Goal: Information Seeking & Learning: Learn about a topic

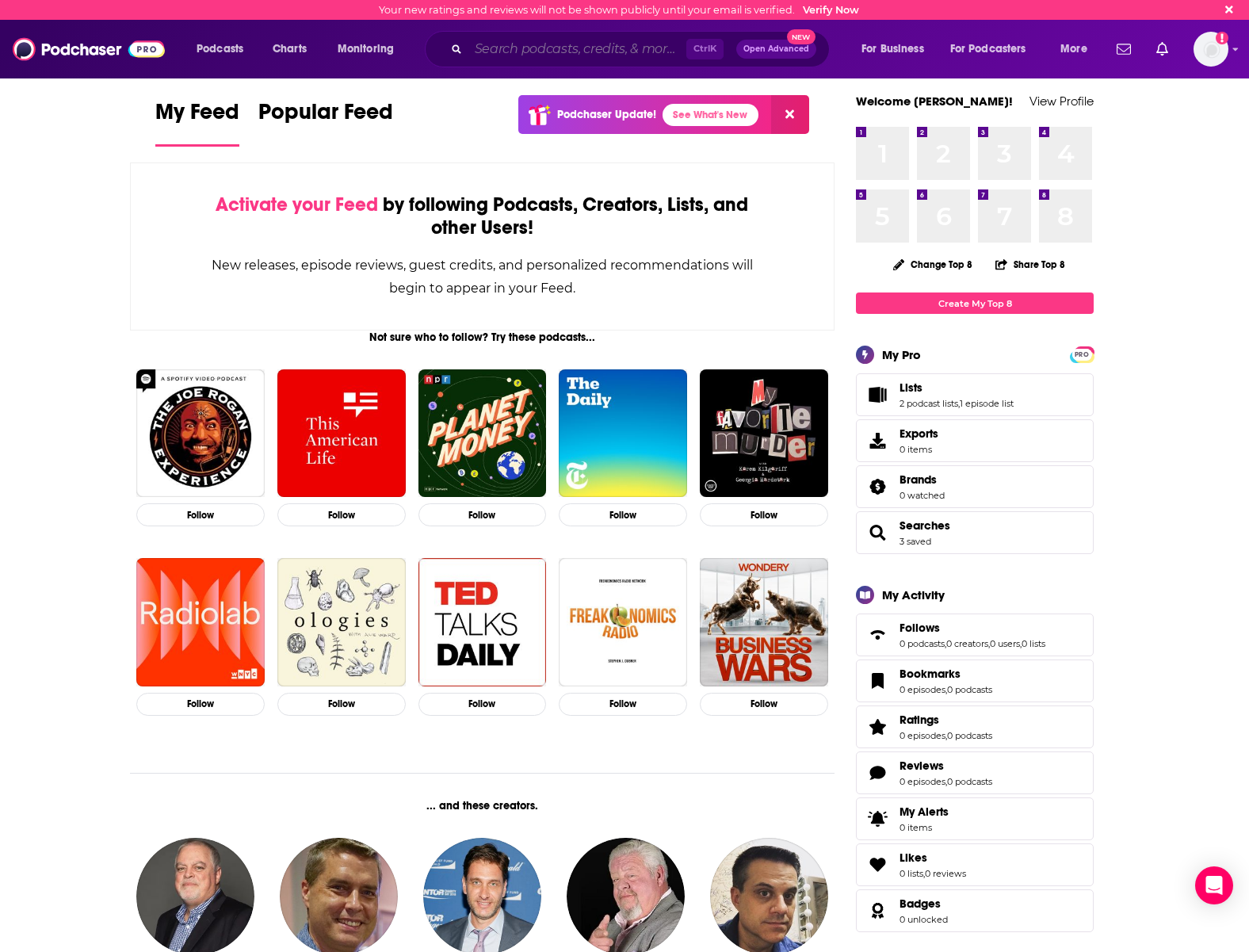
click at [548, 42] on input "Search podcasts, credits, & more..." at bounding box center [577, 50] width 218 height 26
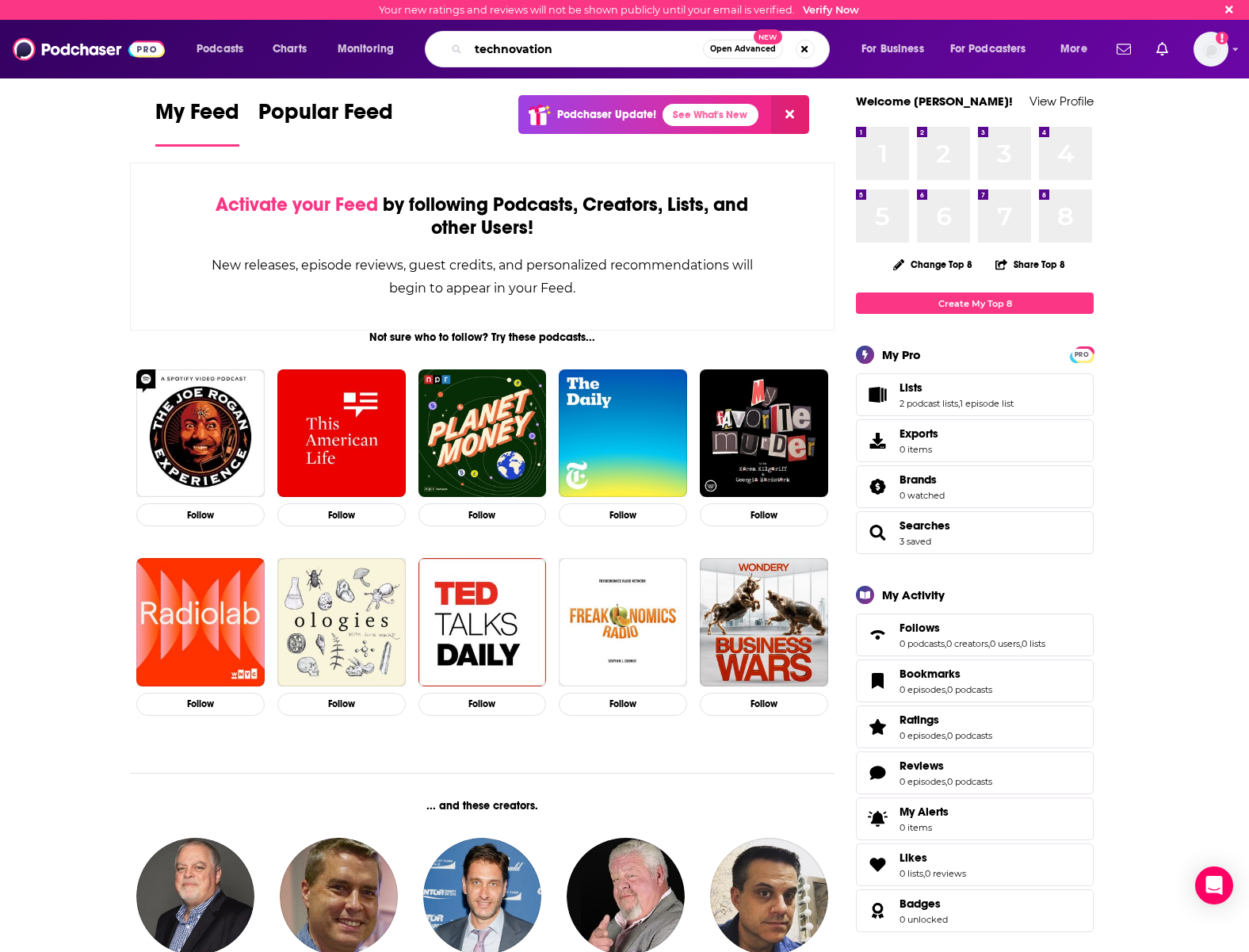
type input "technovation"
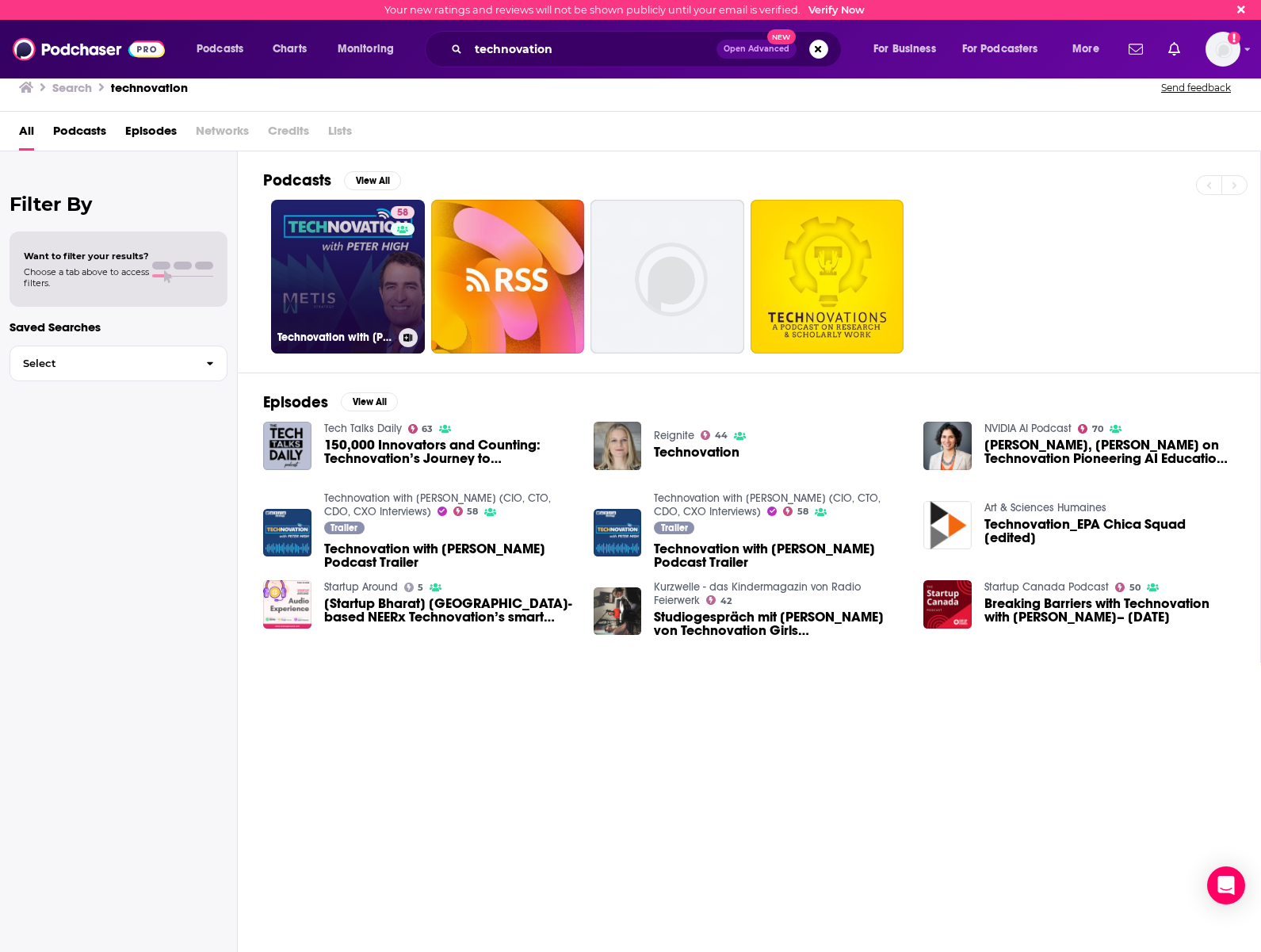
click at [330, 285] on link "58 Technovation with [PERSON_NAME] (CIO, CTO, CDO, CXO Interviews)" at bounding box center [348, 277] width 154 height 153
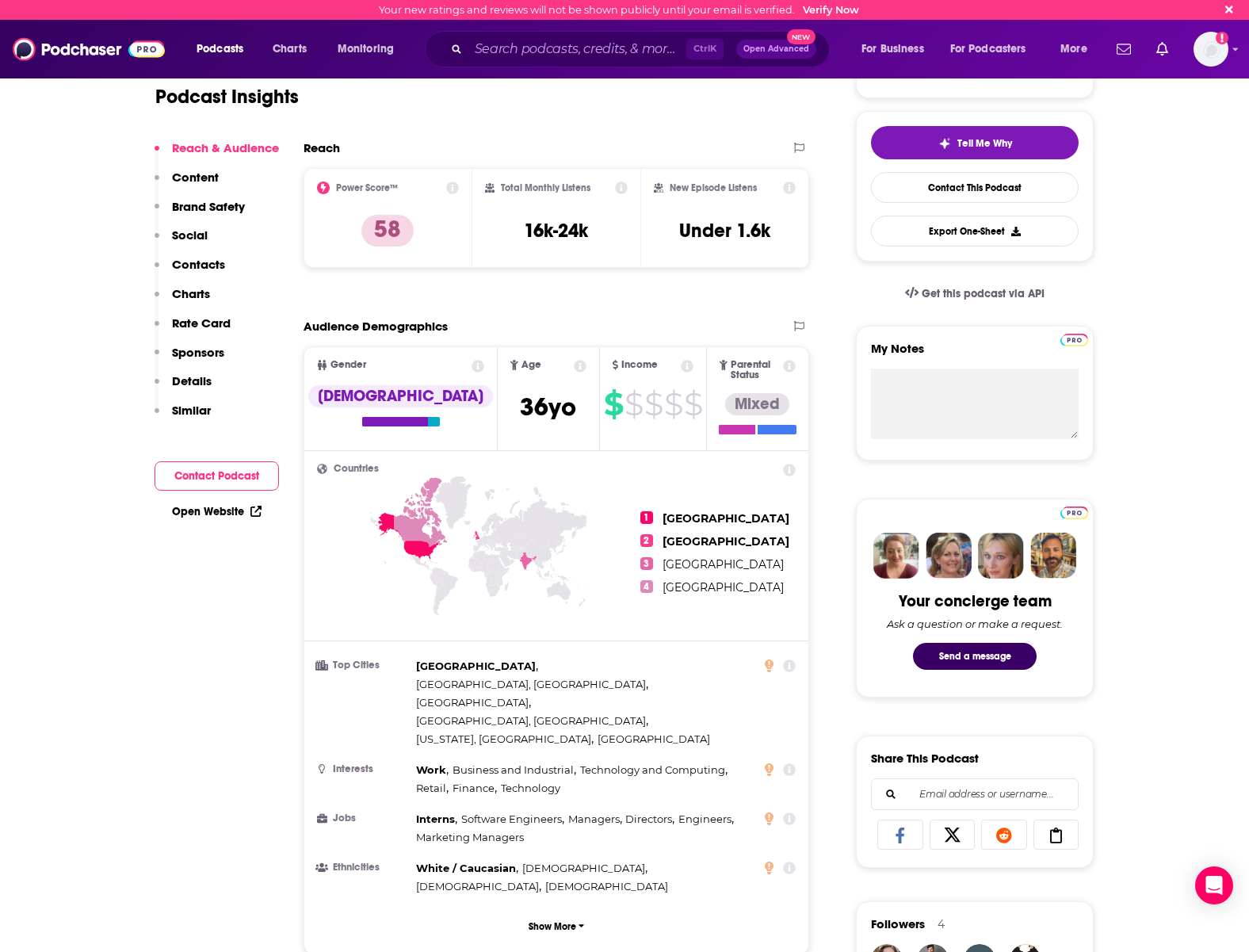
scroll to position [158, 0]
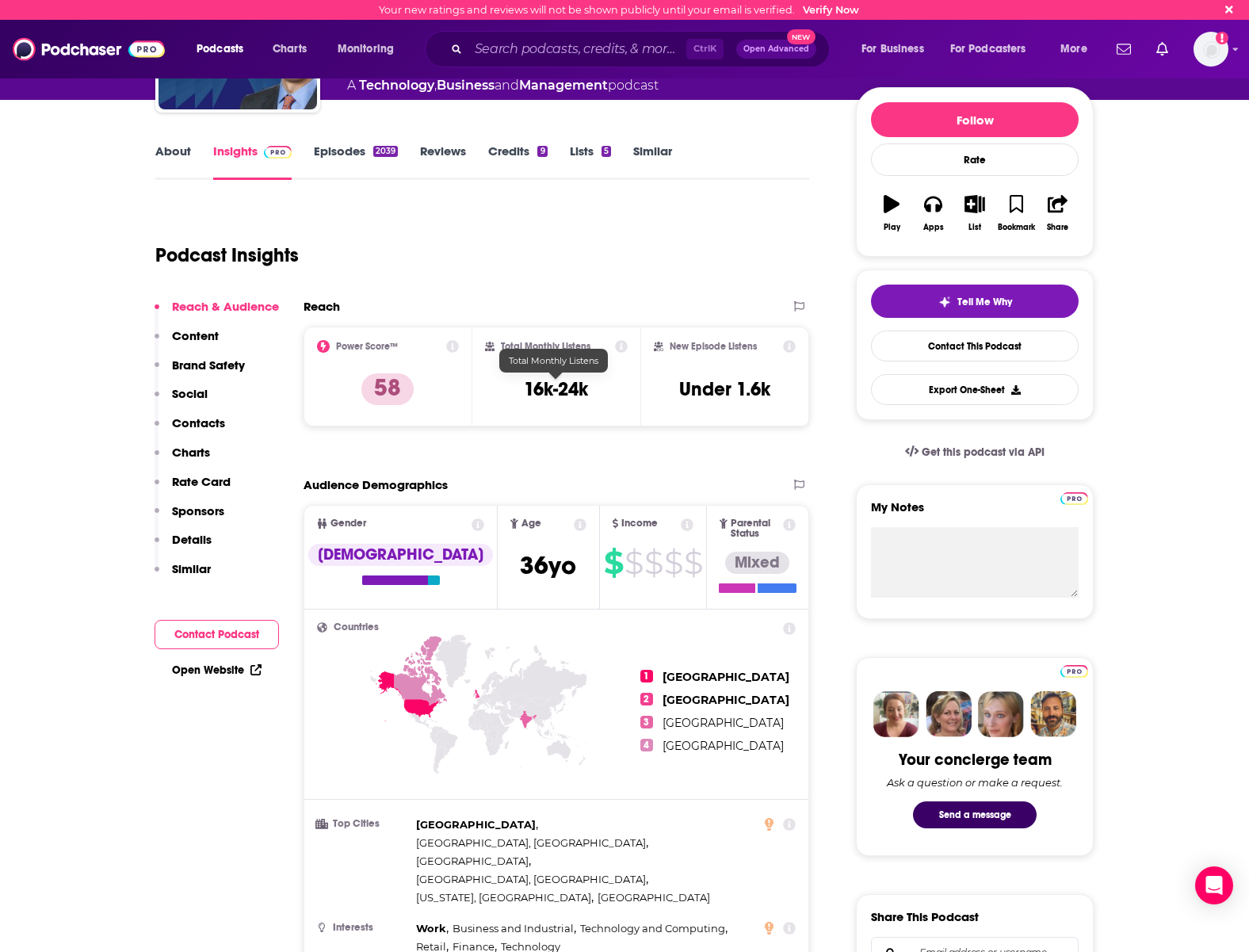
click at [551, 394] on h3 "16k-24k" at bounding box center [556, 389] width 64 height 24
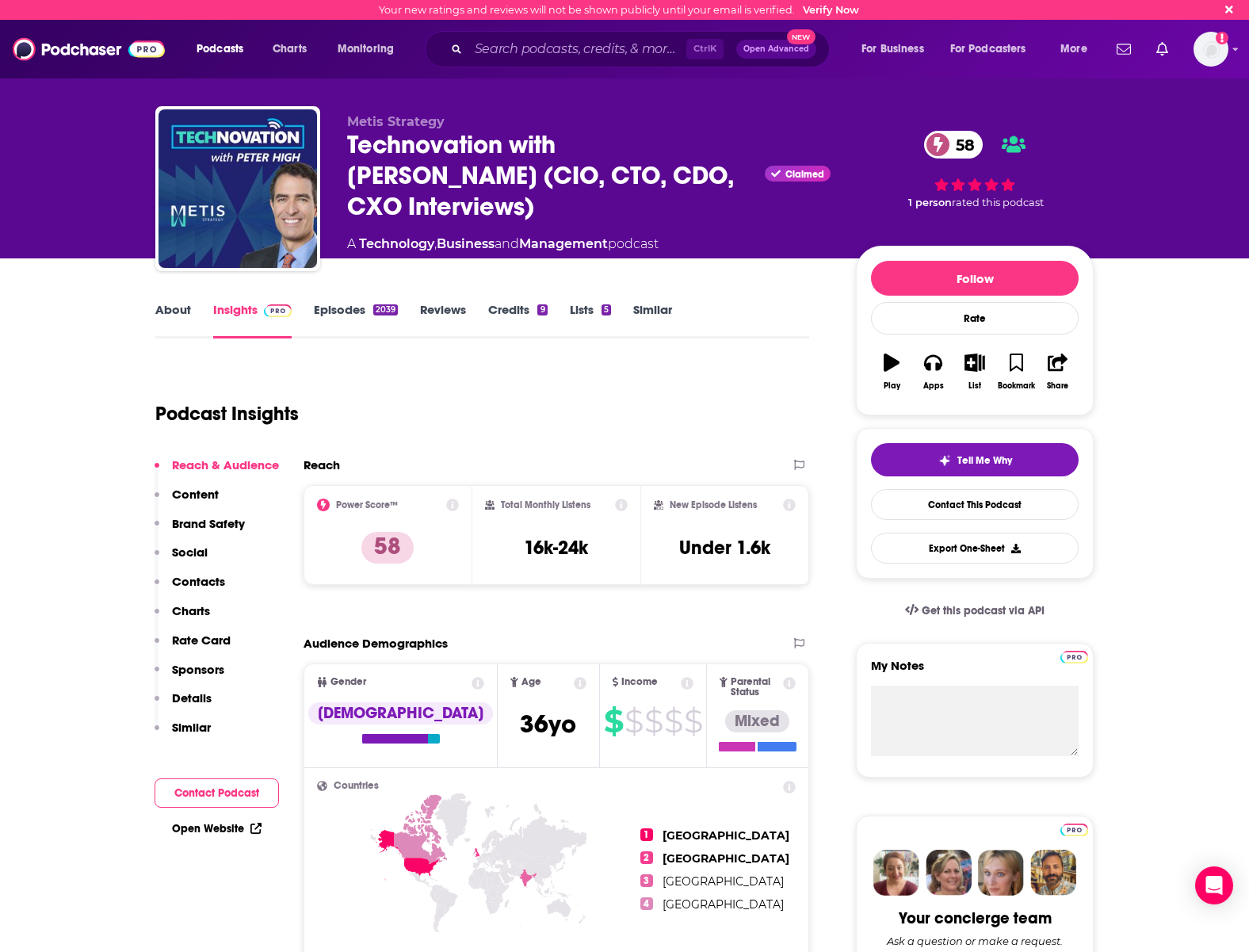
click at [165, 307] on link "About" at bounding box center [173, 321] width 36 height 37
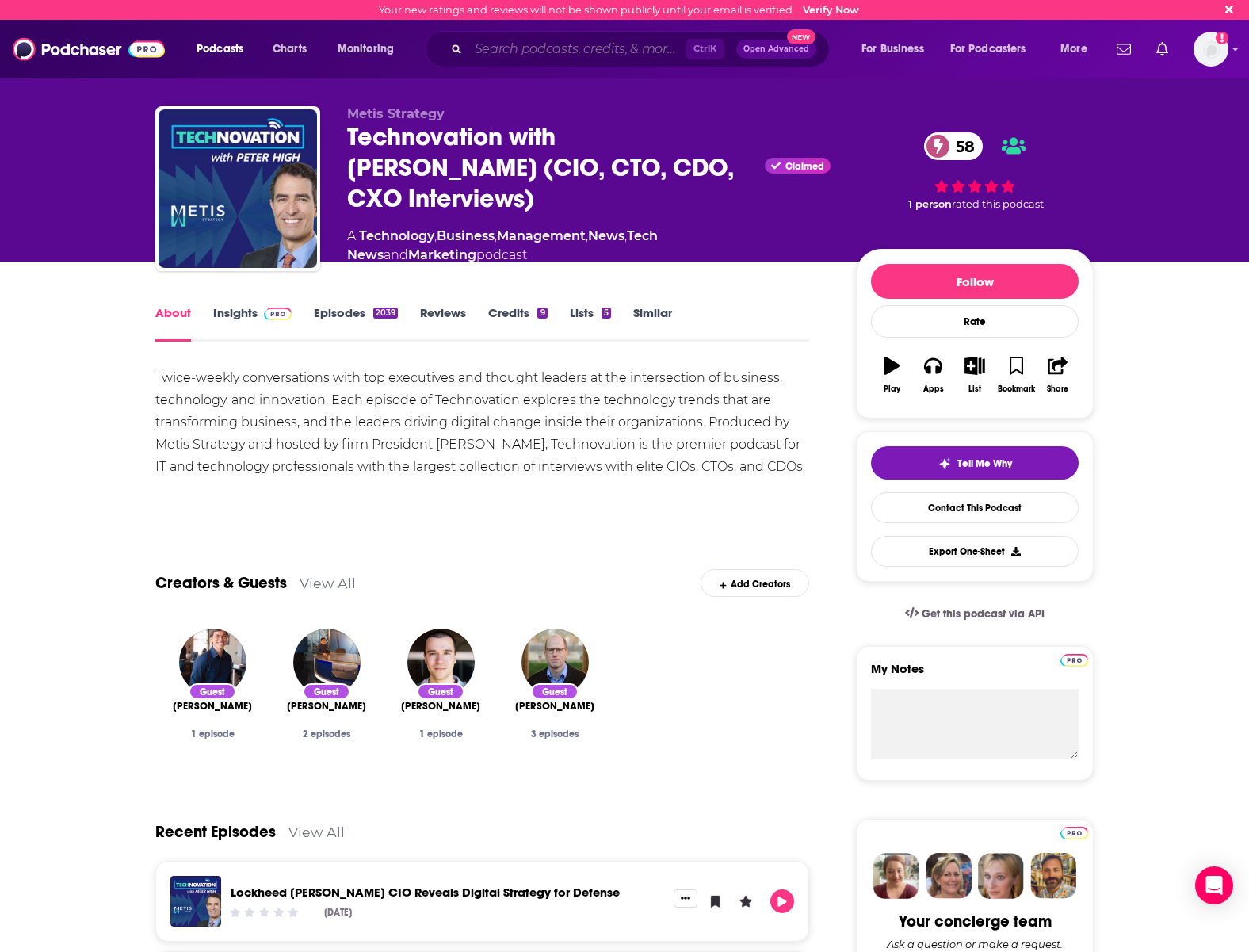
click at [551, 53] on input "Search podcasts, credits, & more..." at bounding box center [577, 50] width 218 height 26
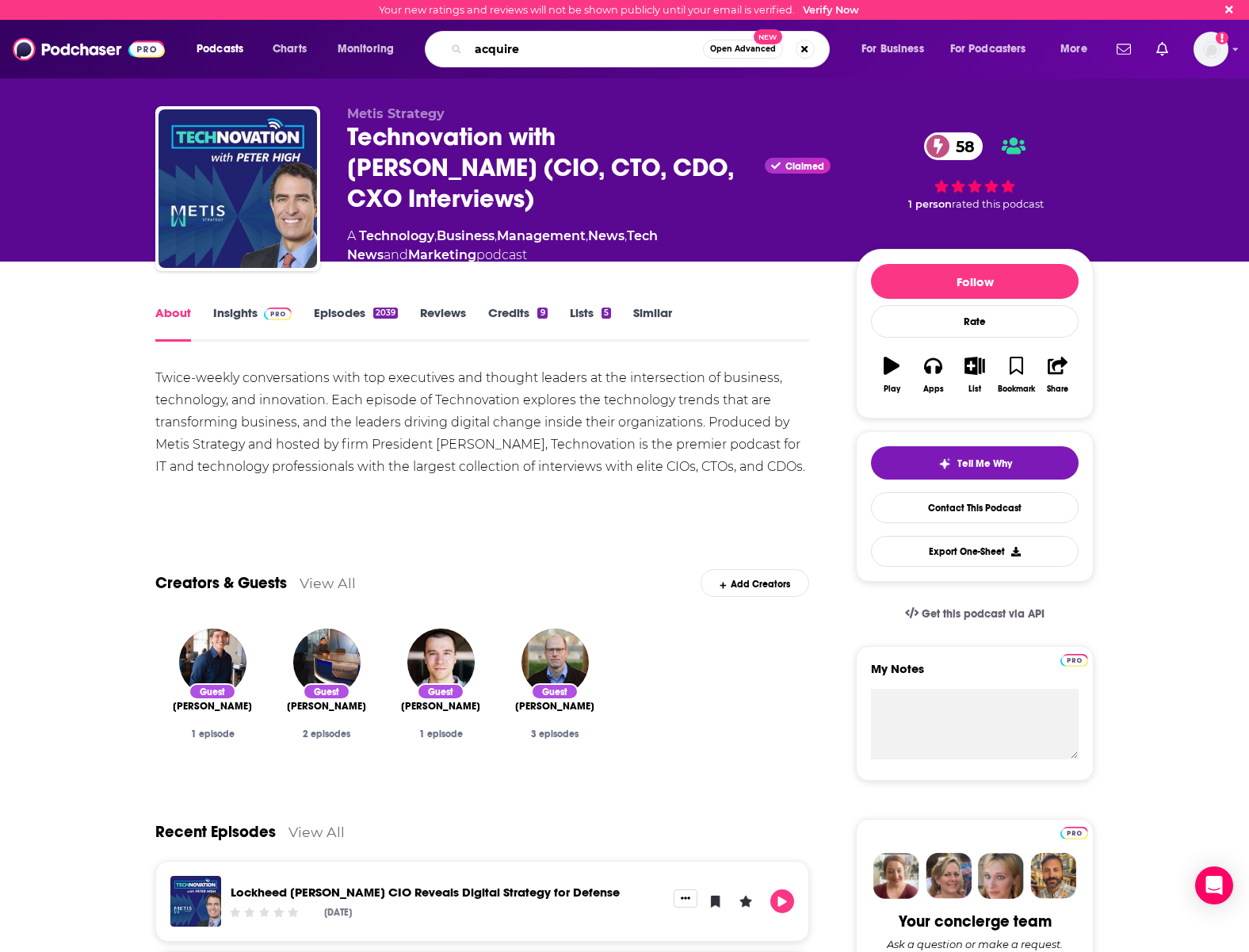
type input "acquired"
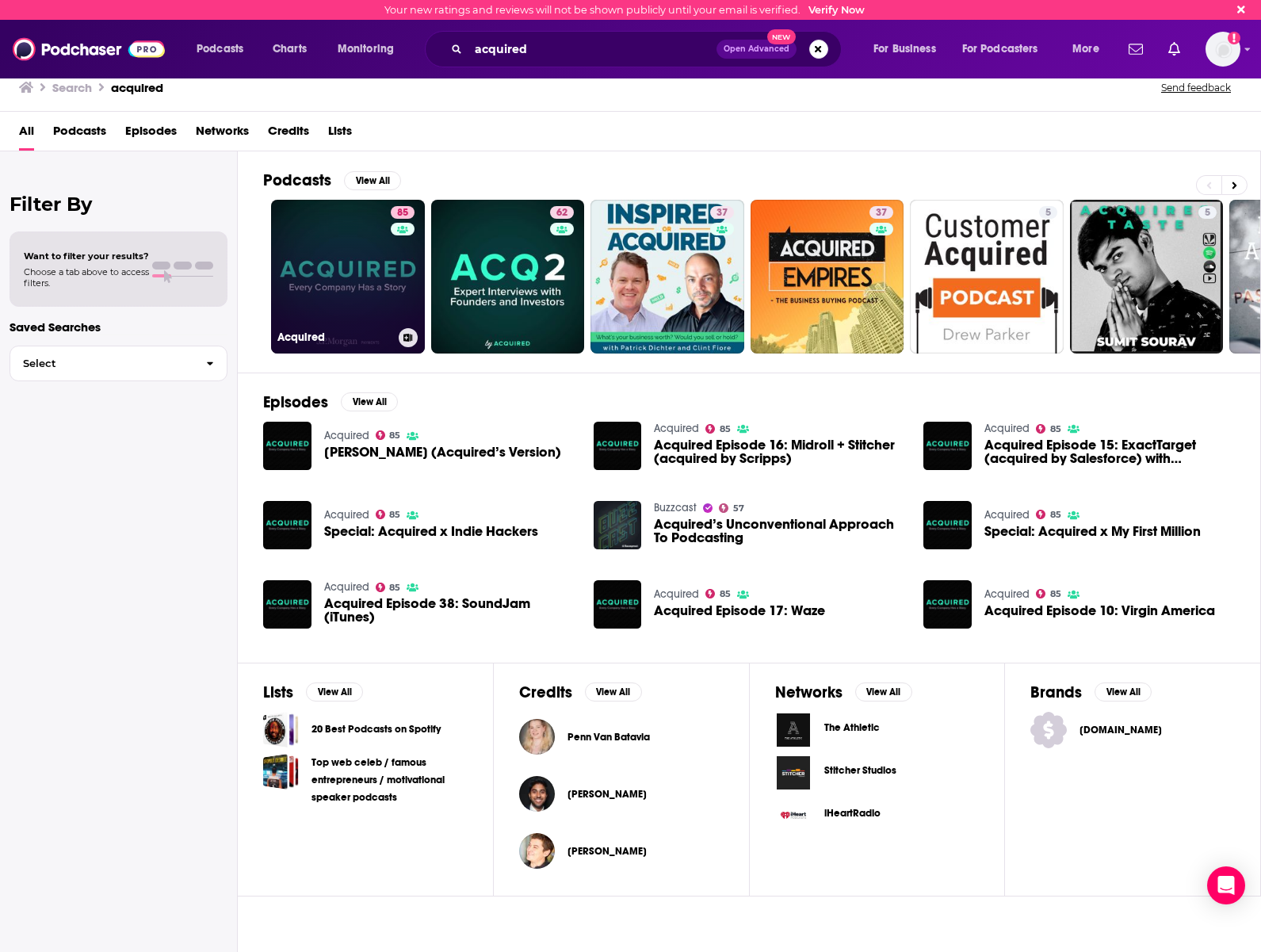
click at [336, 272] on link "85 Acquired" at bounding box center [348, 277] width 154 height 153
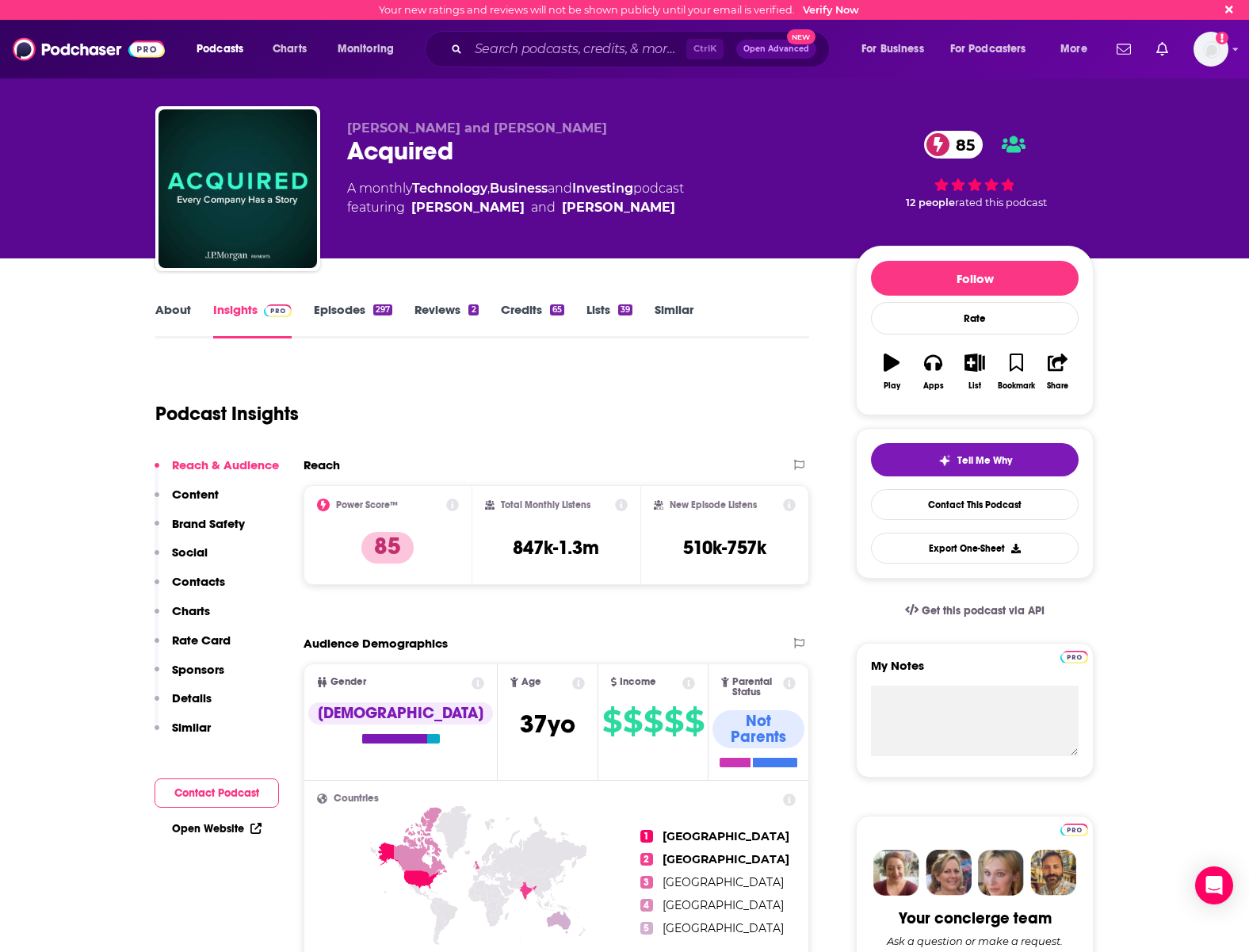
click at [197, 300] on div "About Insights Episodes 297 Reviews 2 Credits 65 Lists 39 Similar" at bounding box center [482, 319] width 654 height 39
click at [179, 309] on link "About" at bounding box center [173, 321] width 36 height 37
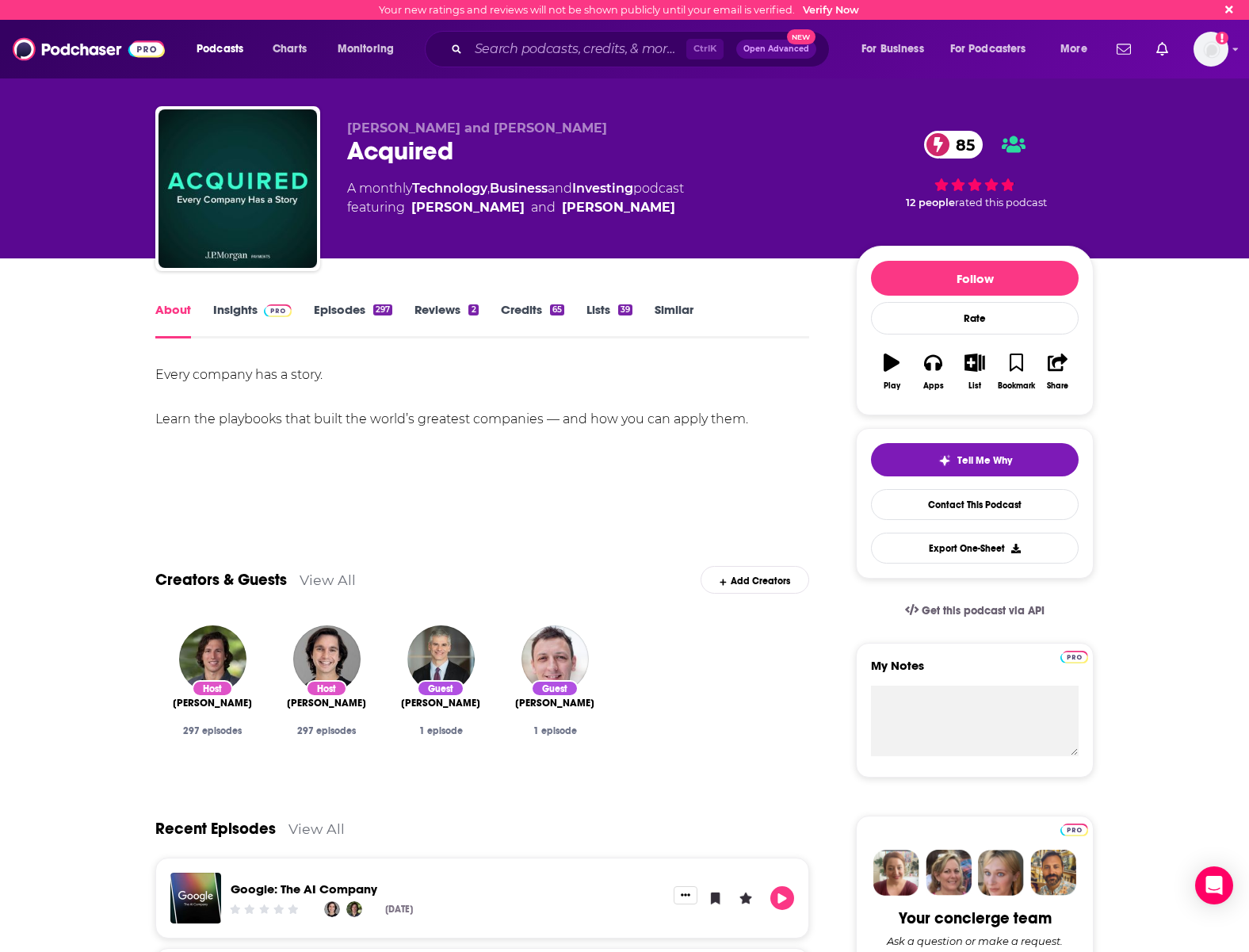
click at [232, 321] on link "Insights" at bounding box center [253, 321] width 78 height 37
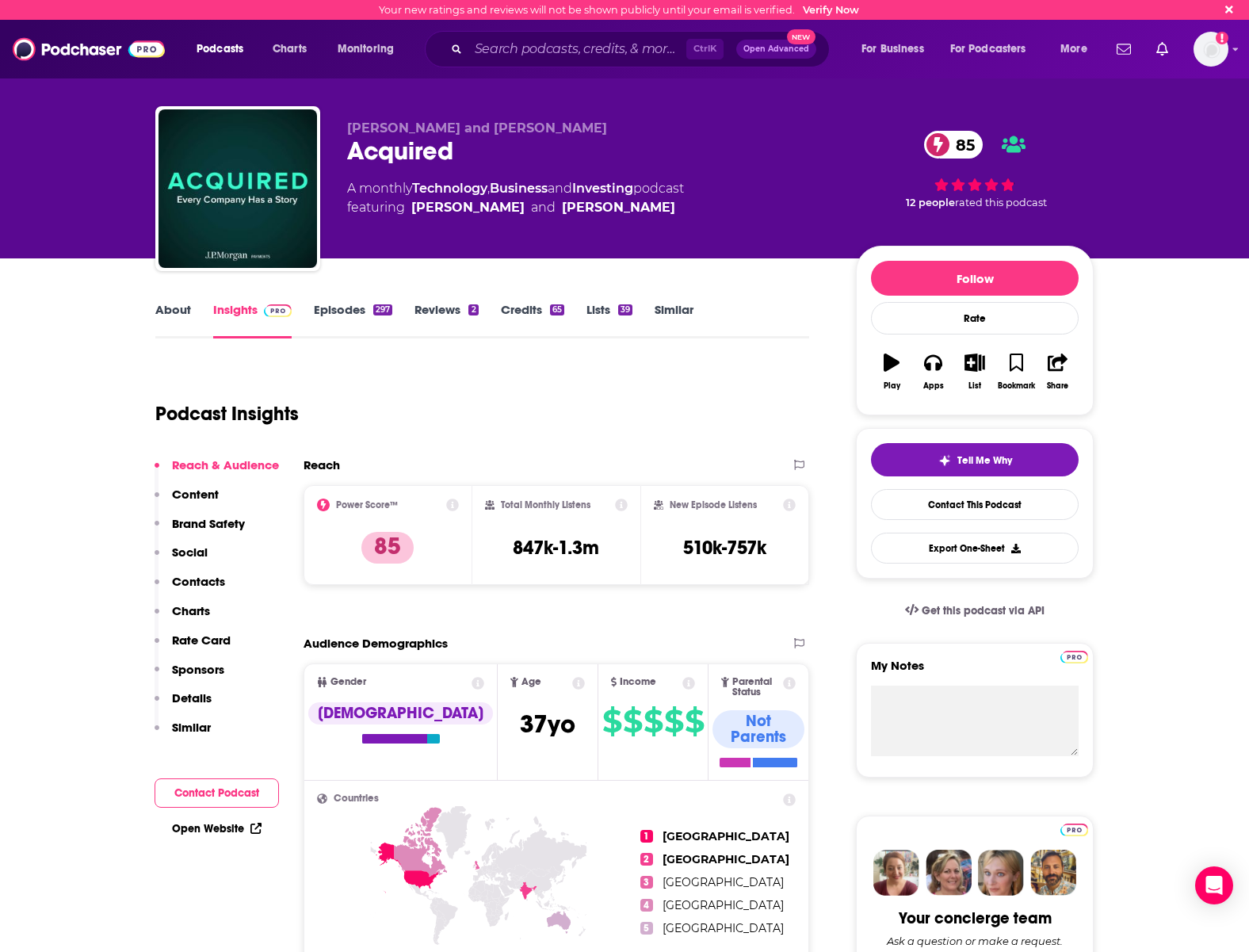
scroll to position [158, 0]
